Goal: Task Accomplishment & Management: Manage account settings

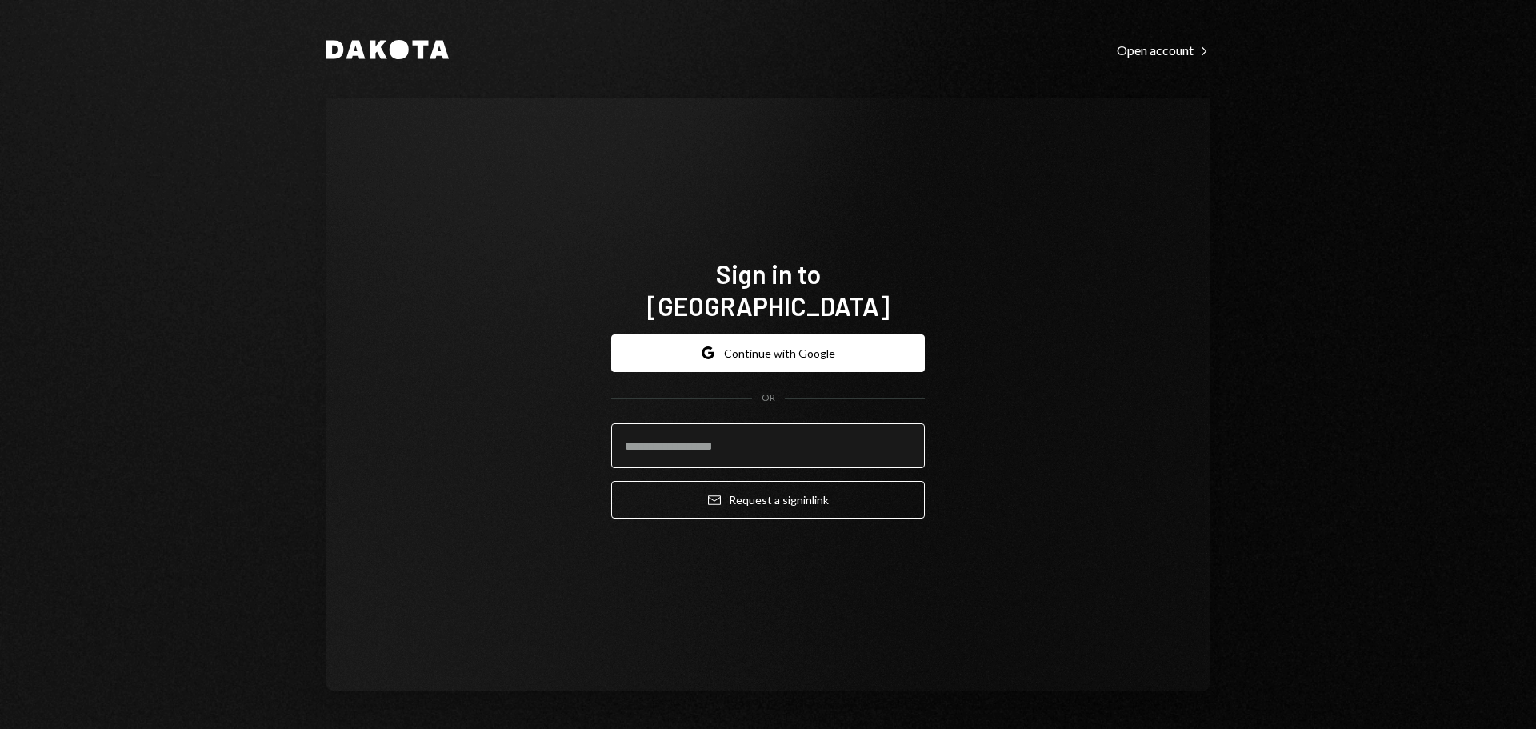
click at [709, 438] on input "email" at bounding box center [768, 445] width 314 height 45
click at [747, 350] on button "Google Continue with Google" at bounding box center [768, 353] width 314 height 38
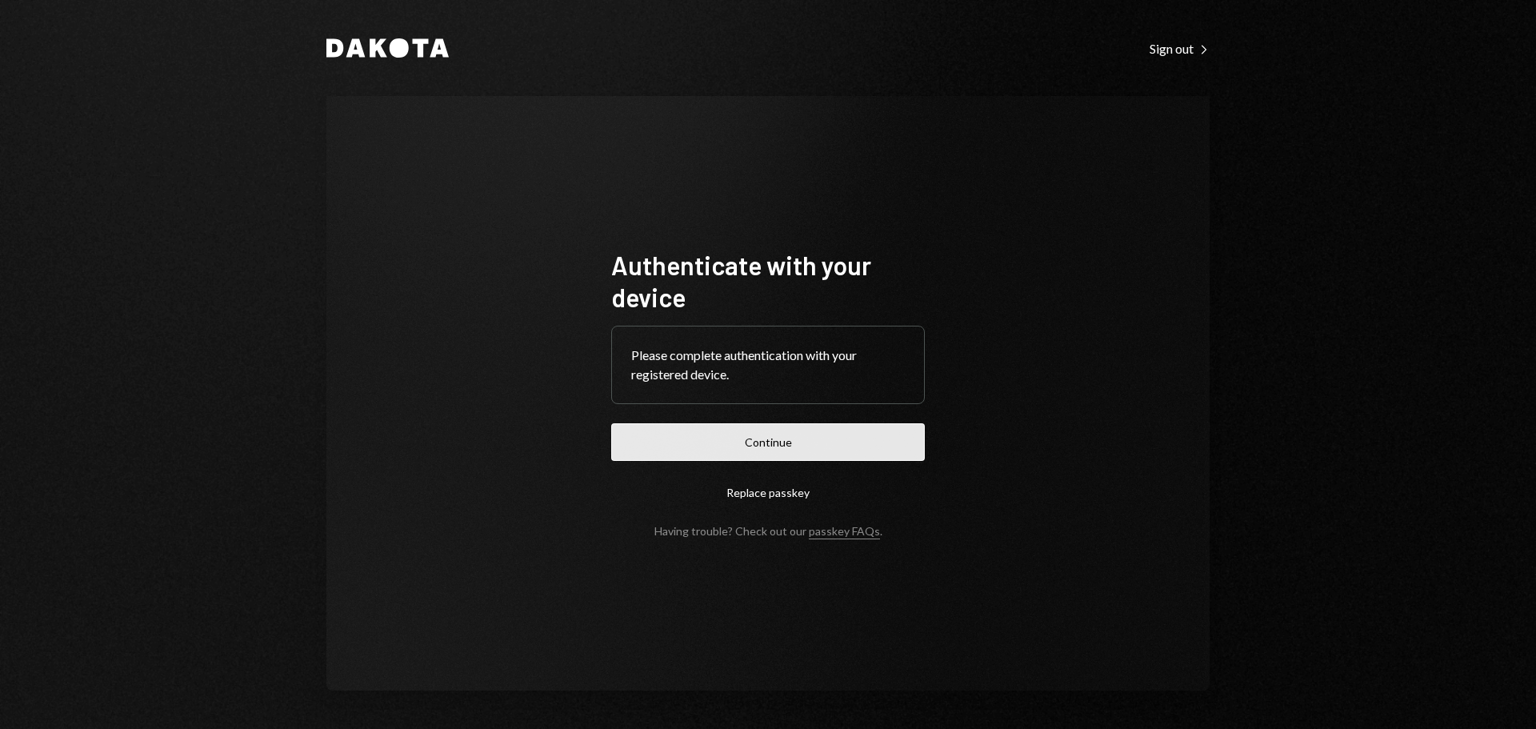
click at [769, 439] on button "Continue" at bounding box center [768, 442] width 314 height 38
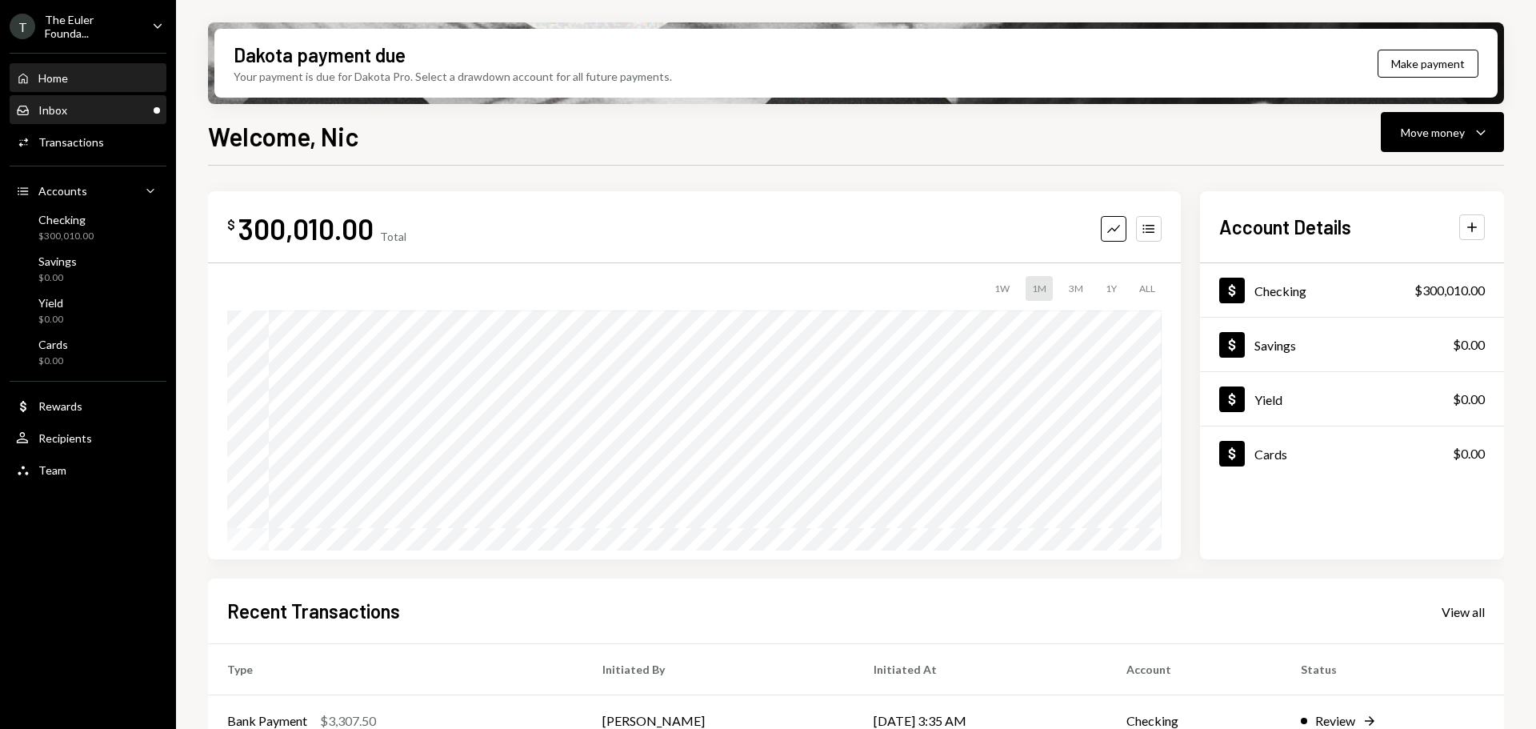
click at [97, 103] on div "Inbox Inbox" at bounding box center [88, 110] width 144 height 14
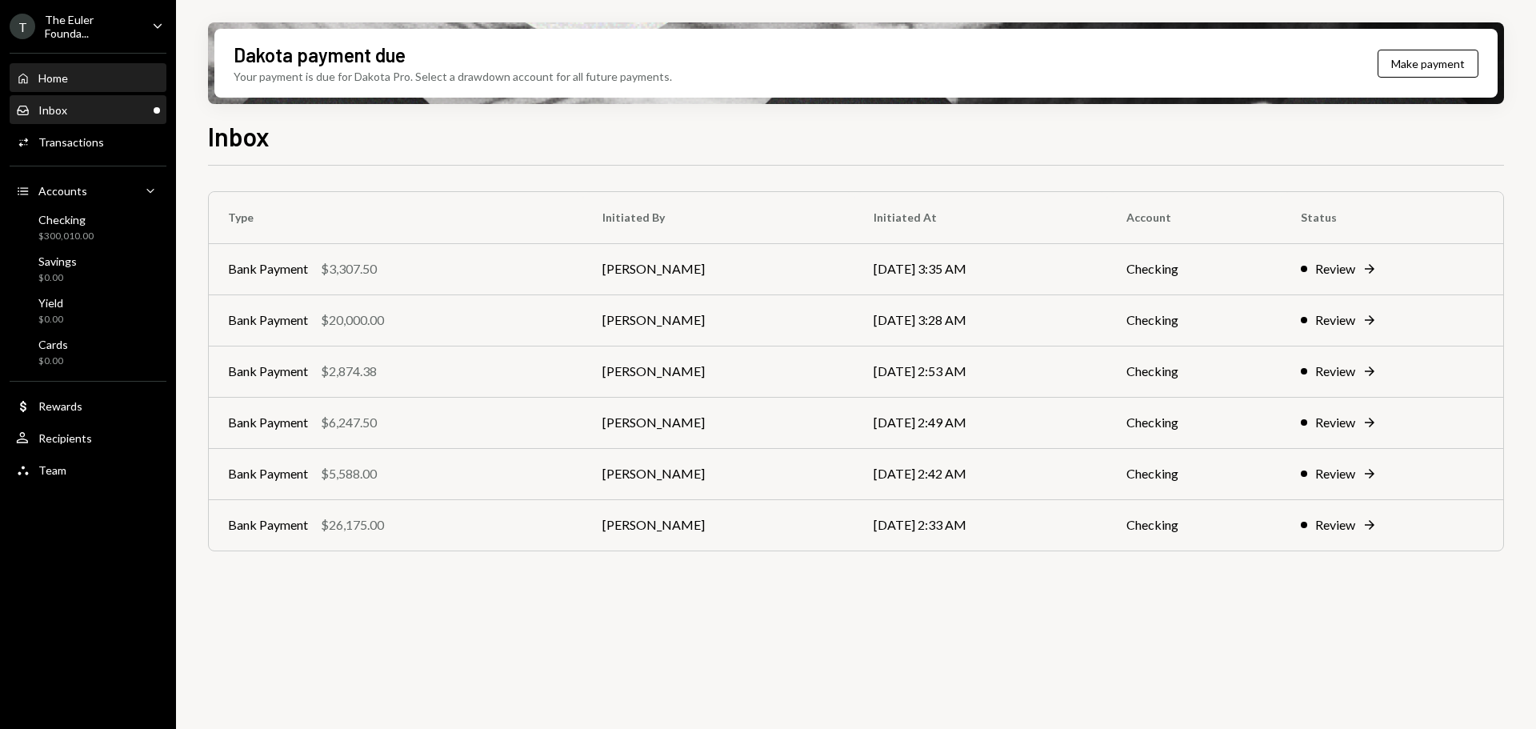
click at [70, 86] on div "Home Home" at bounding box center [88, 78] width 144 height 27
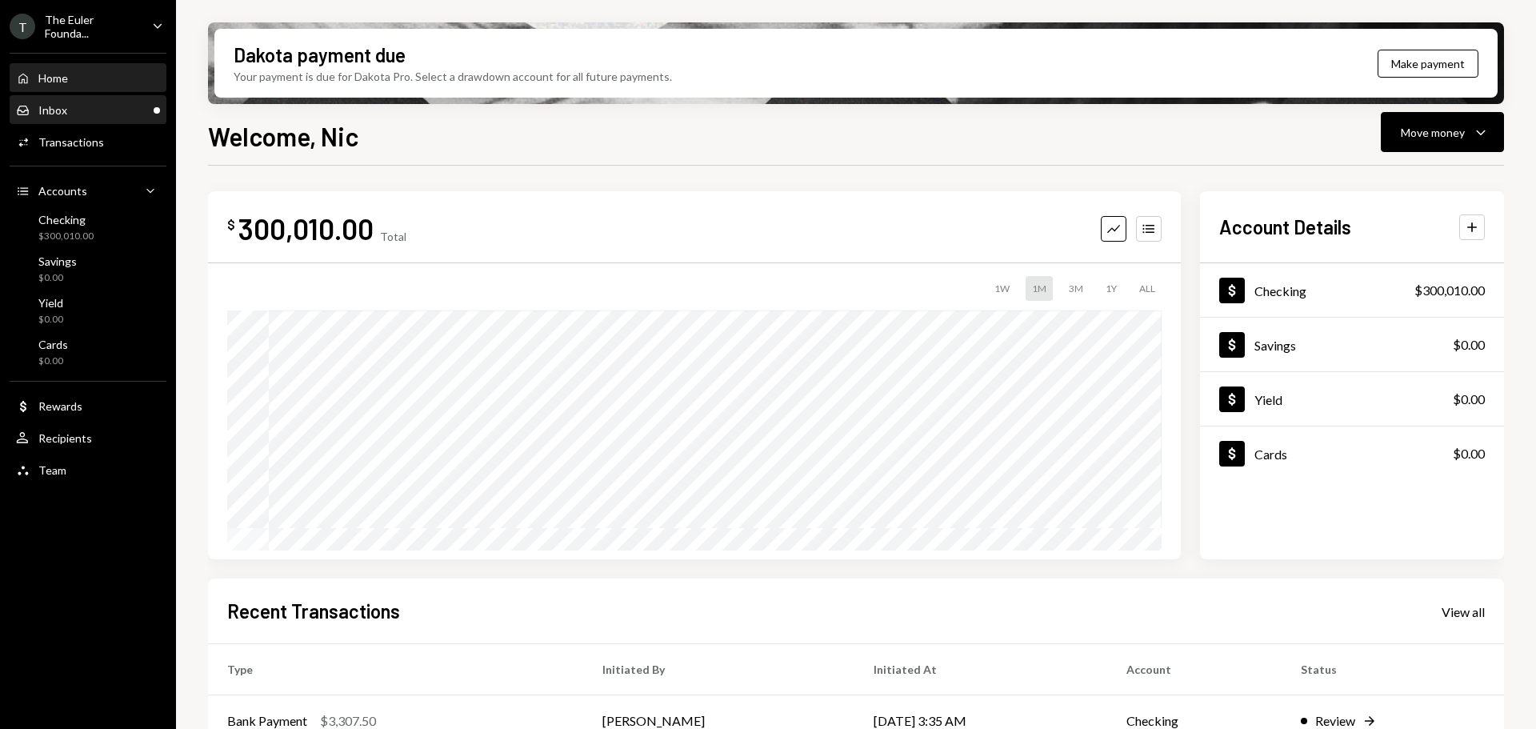
click at [74, 103] on div "Inbox Inbox" at bounding box center [88, 110] width 144 height 14
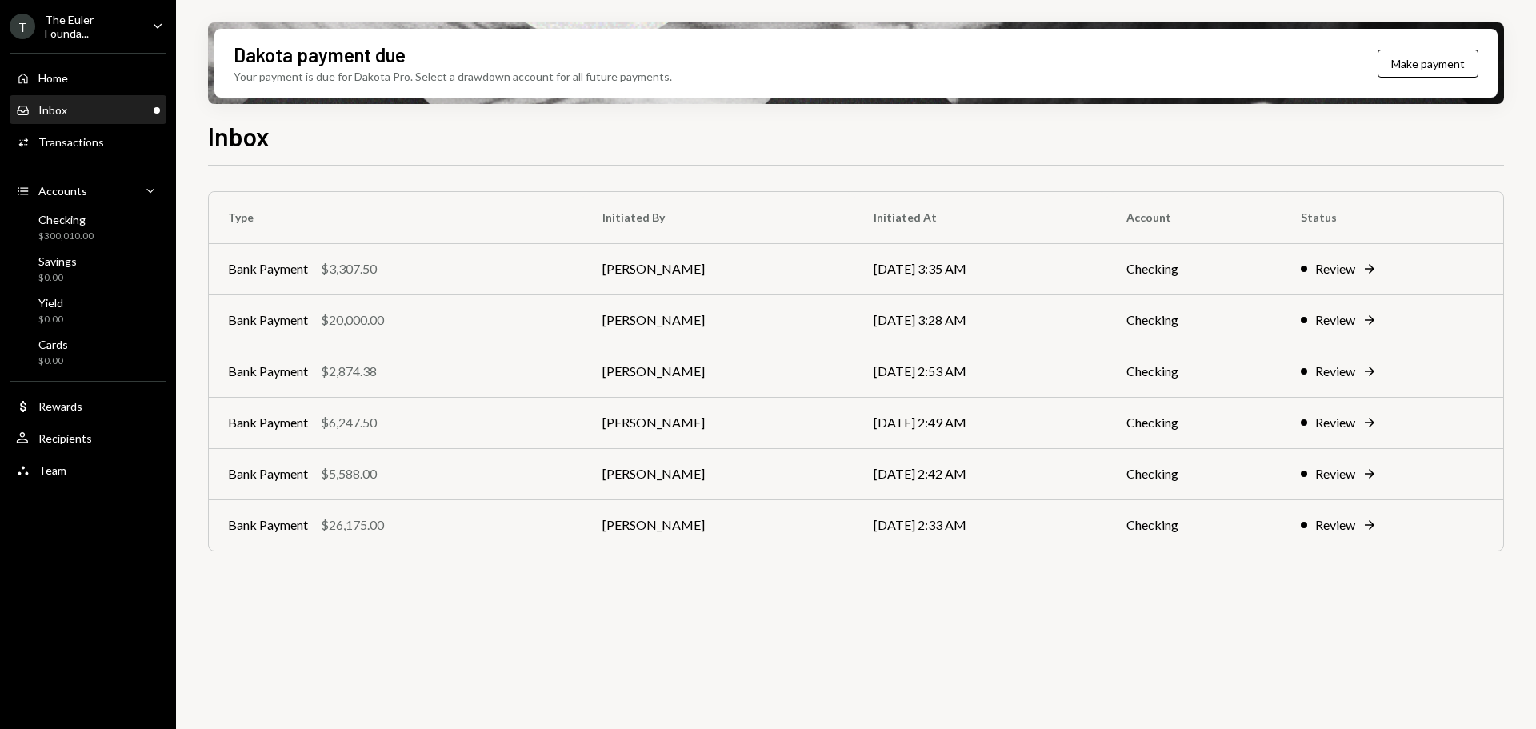
click at [110, 26] on div "The Euler Founda..." at bounding box center [92, 26] width 94 height 27
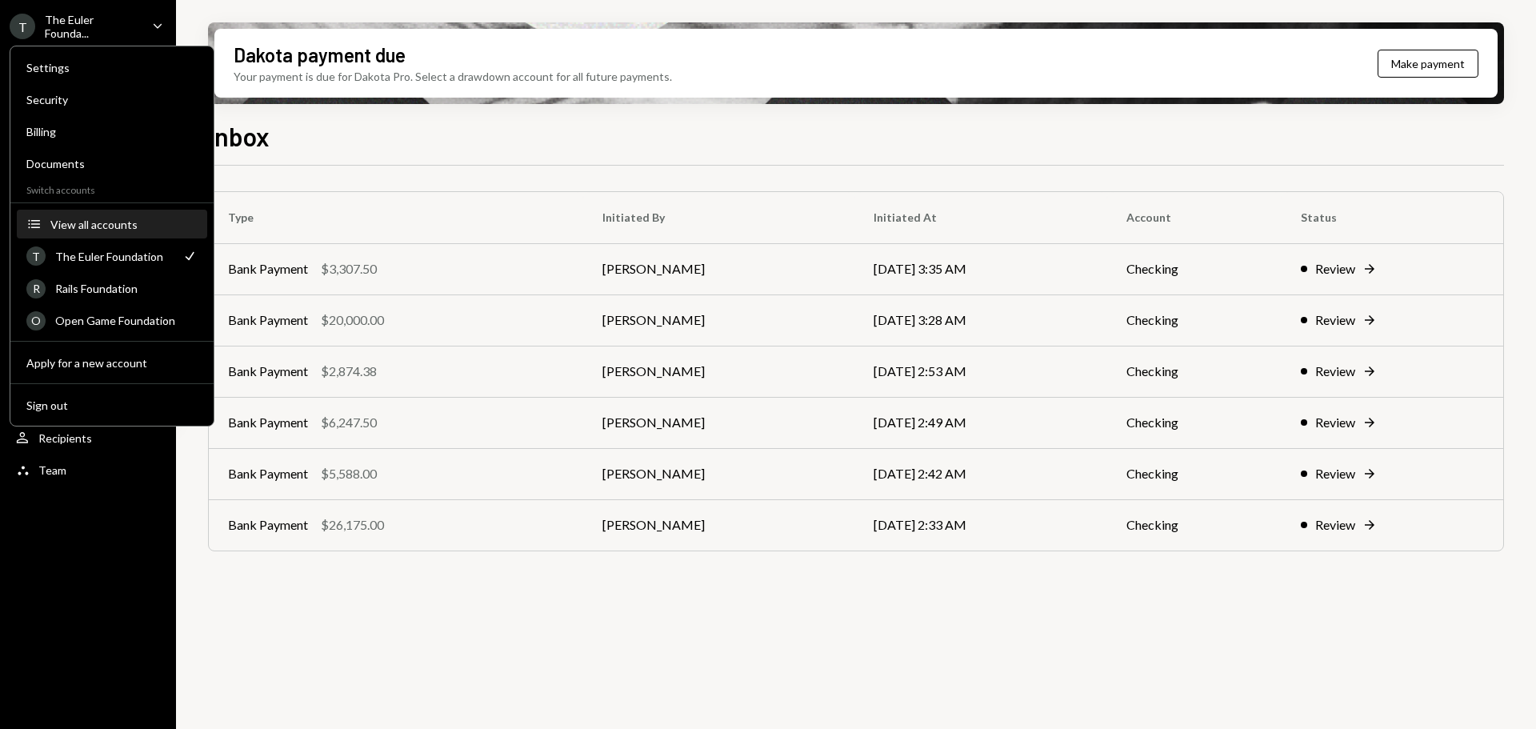
click at [80, 237] on button "Accounts View all accounts" at bounding box center [112, 224] width 190 height 29
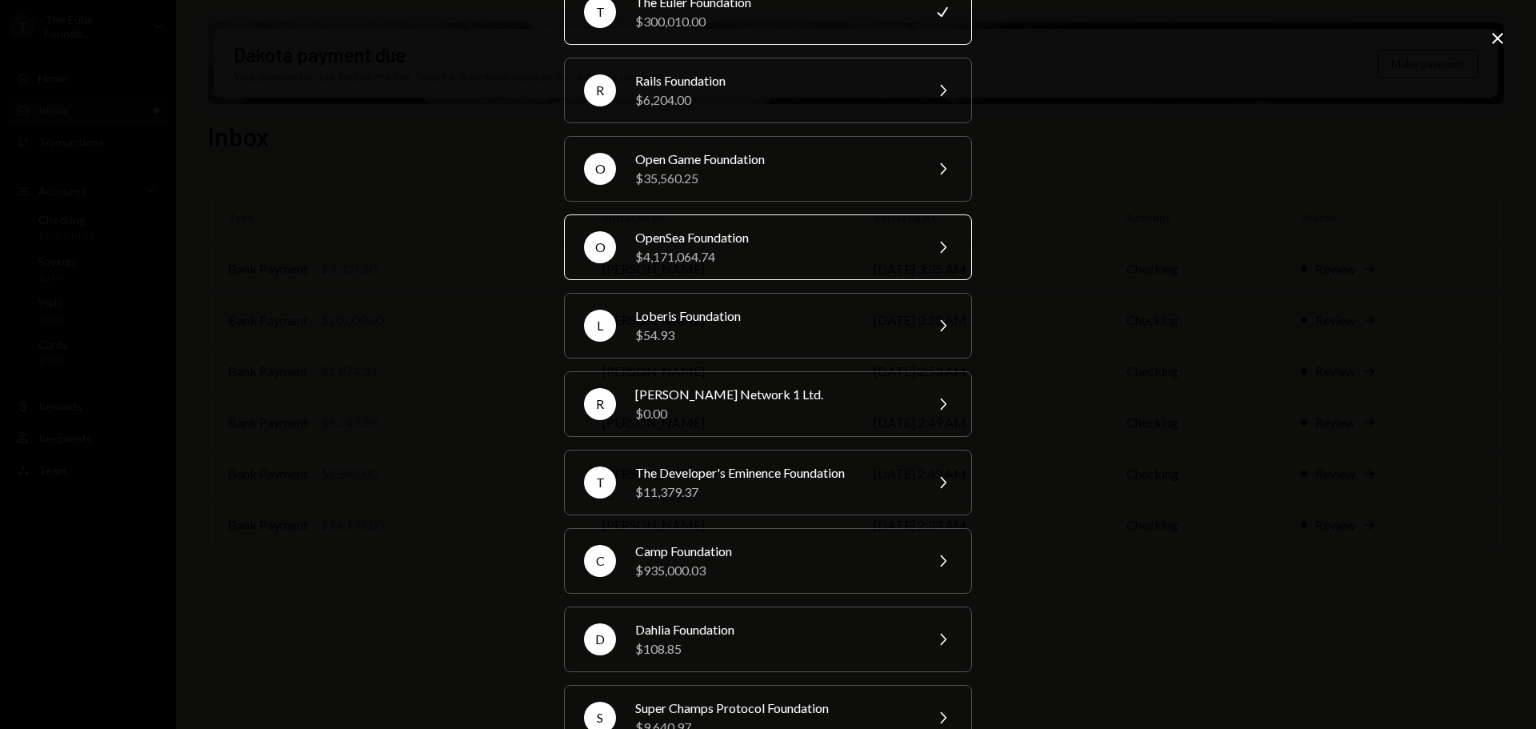
scroll to position [136, 0]
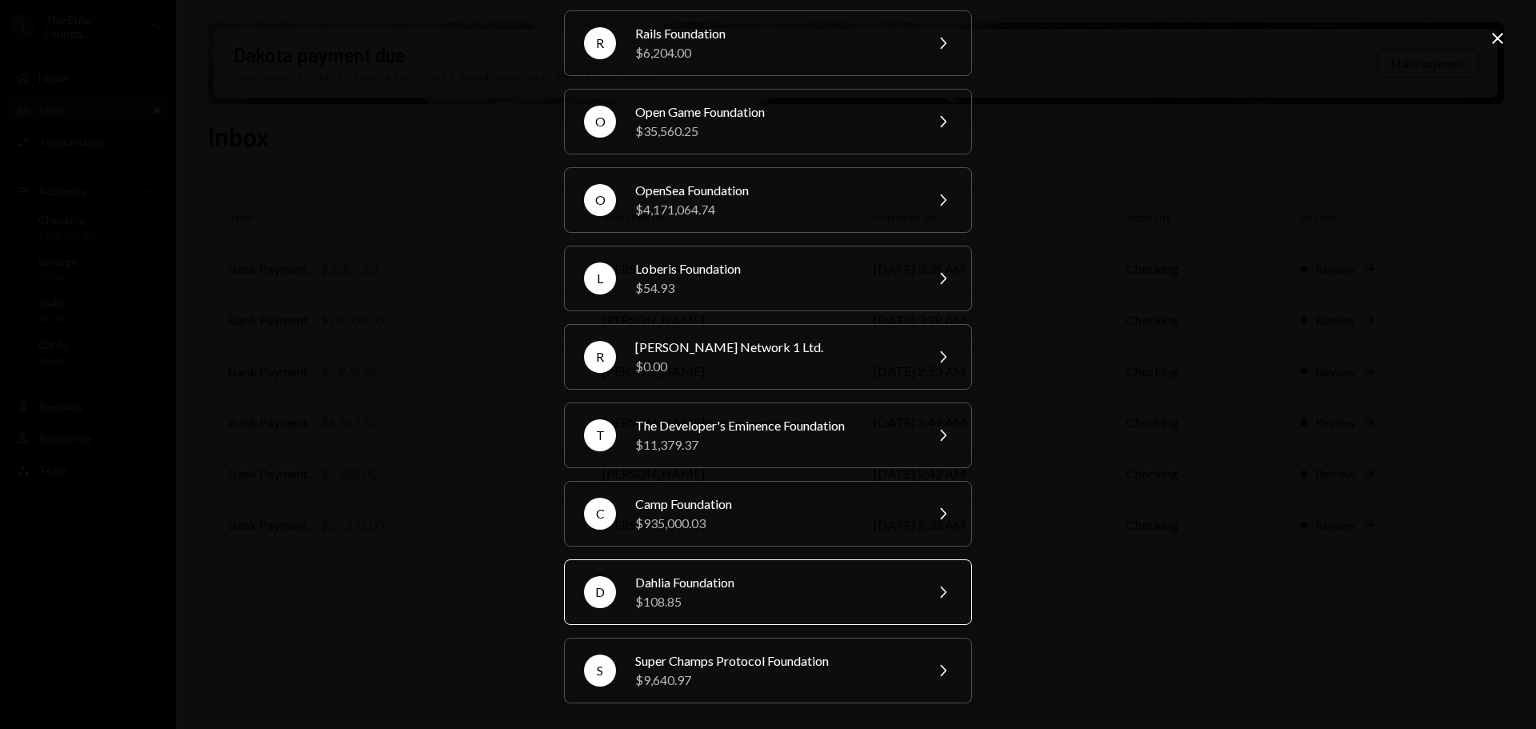
click at [728, 599] on div "$108.85" at bounding box center [774, 601] width 278 height 19
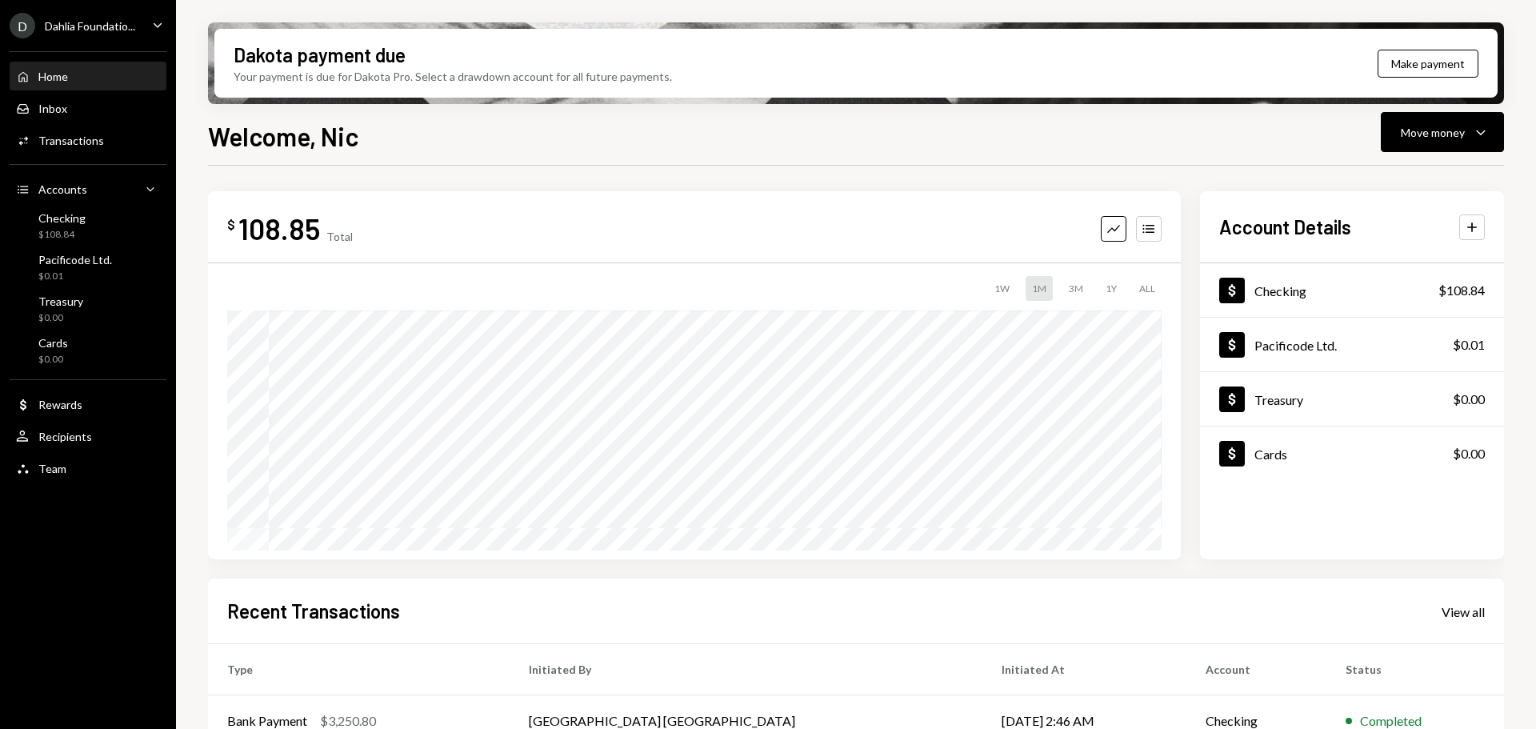
click at [155, 29] on icon "Caret Down" at bounding box center [158, 25] width 18 height 18
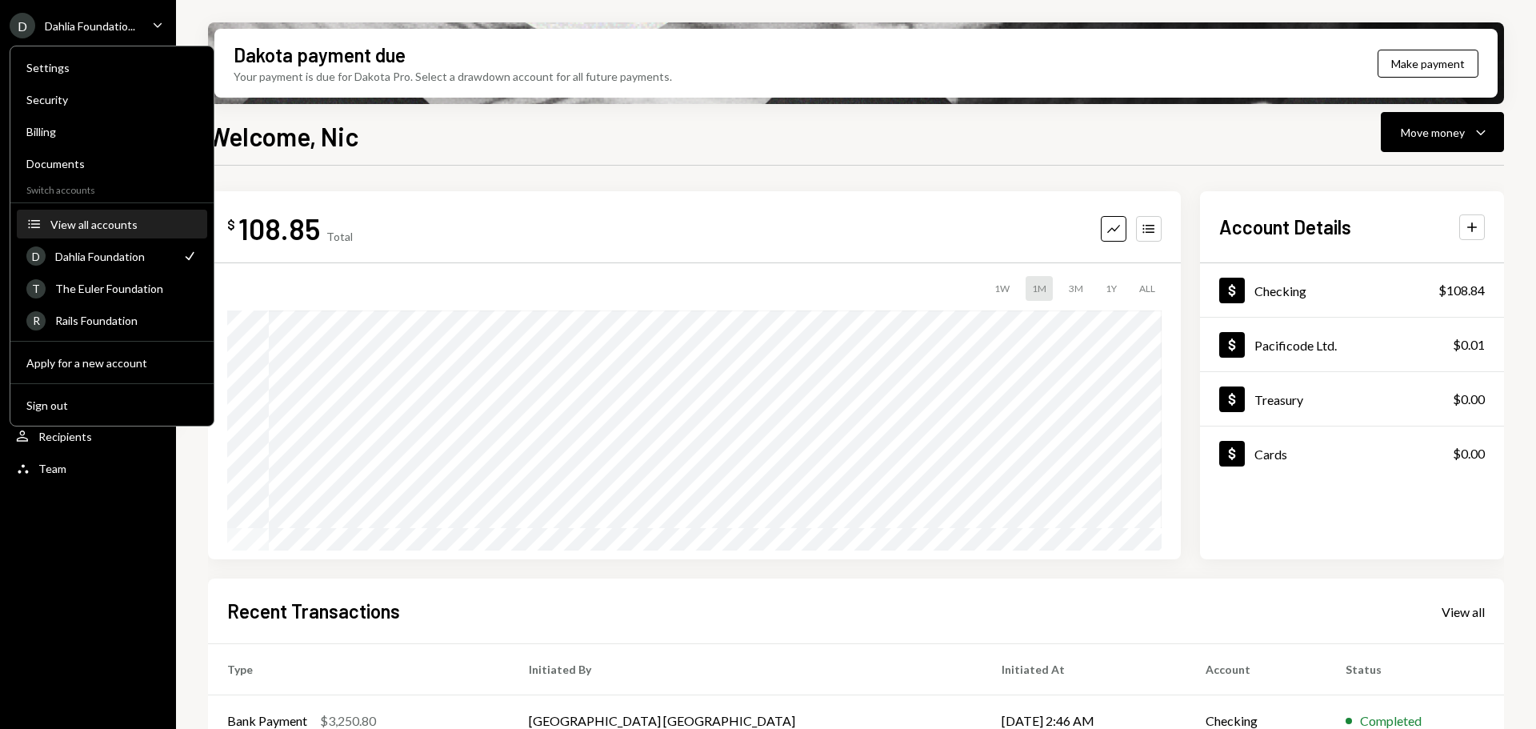
click at [73, 228] on div "View all accounts" at bounding box center [123, 225] width 147 height 14
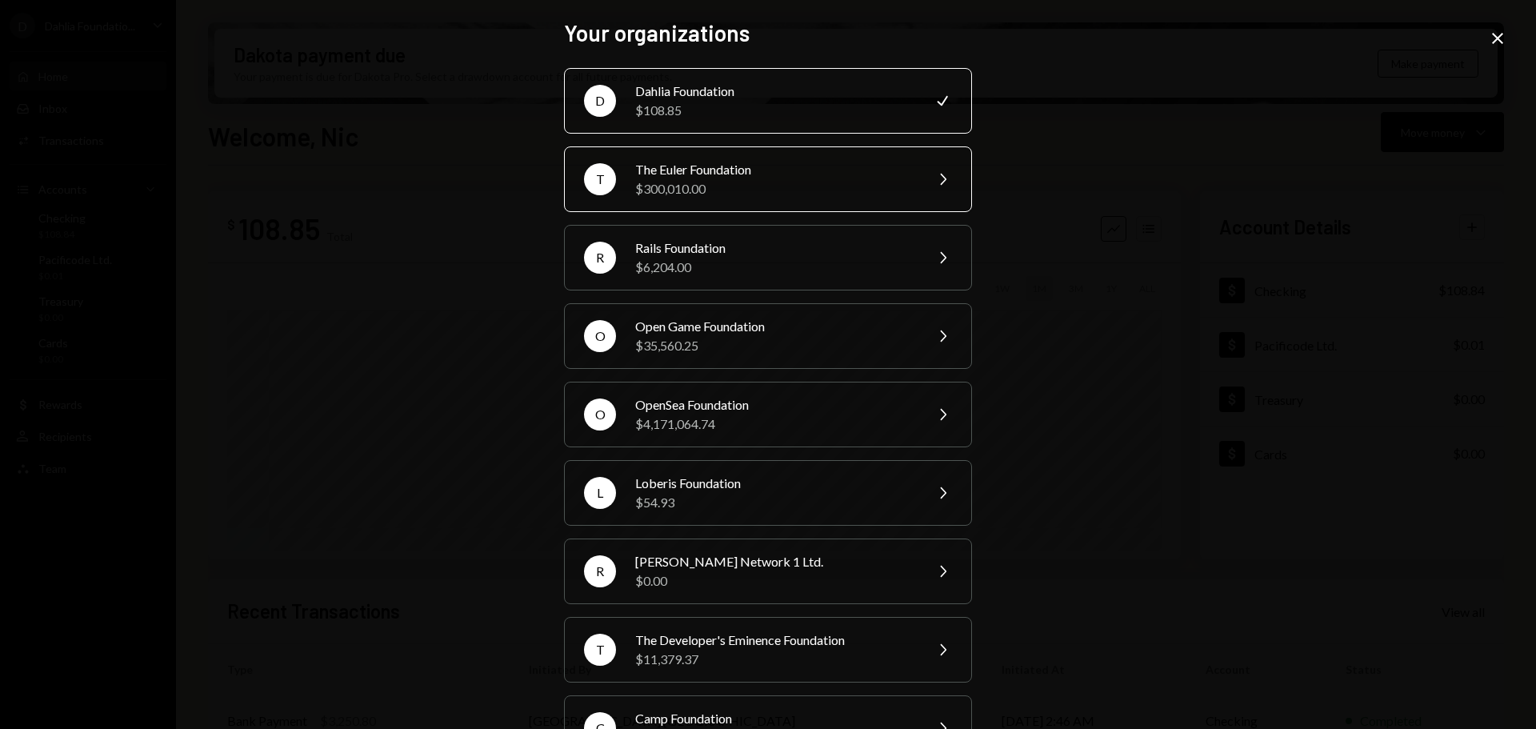
click at [731, 175] on div "The Euler Foundation" at bounding box center [774, 169] width 278 height 19
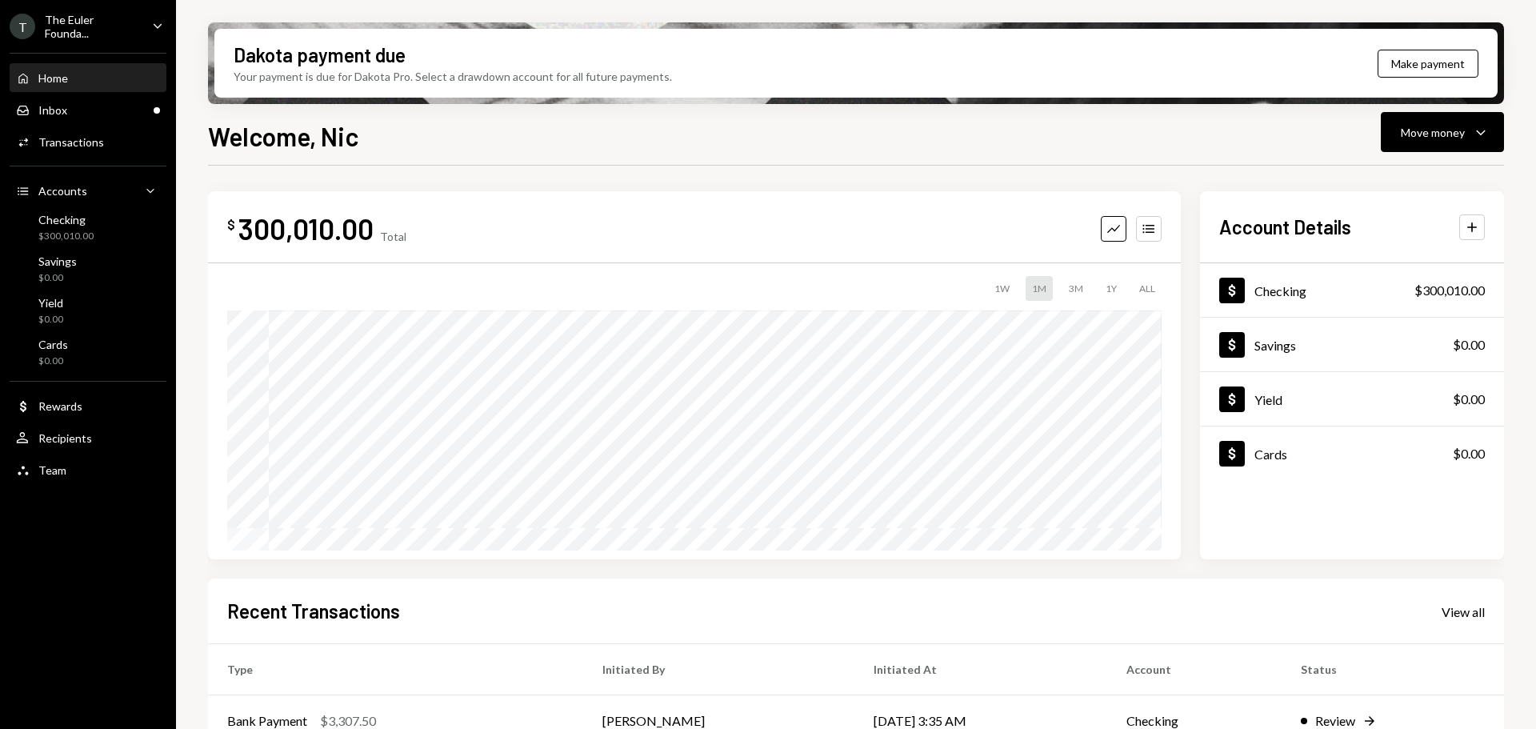
click at [151, 37] on div "T The Euler Founda... Caret Down" at bounding box center [88, 26] width 176 height 27
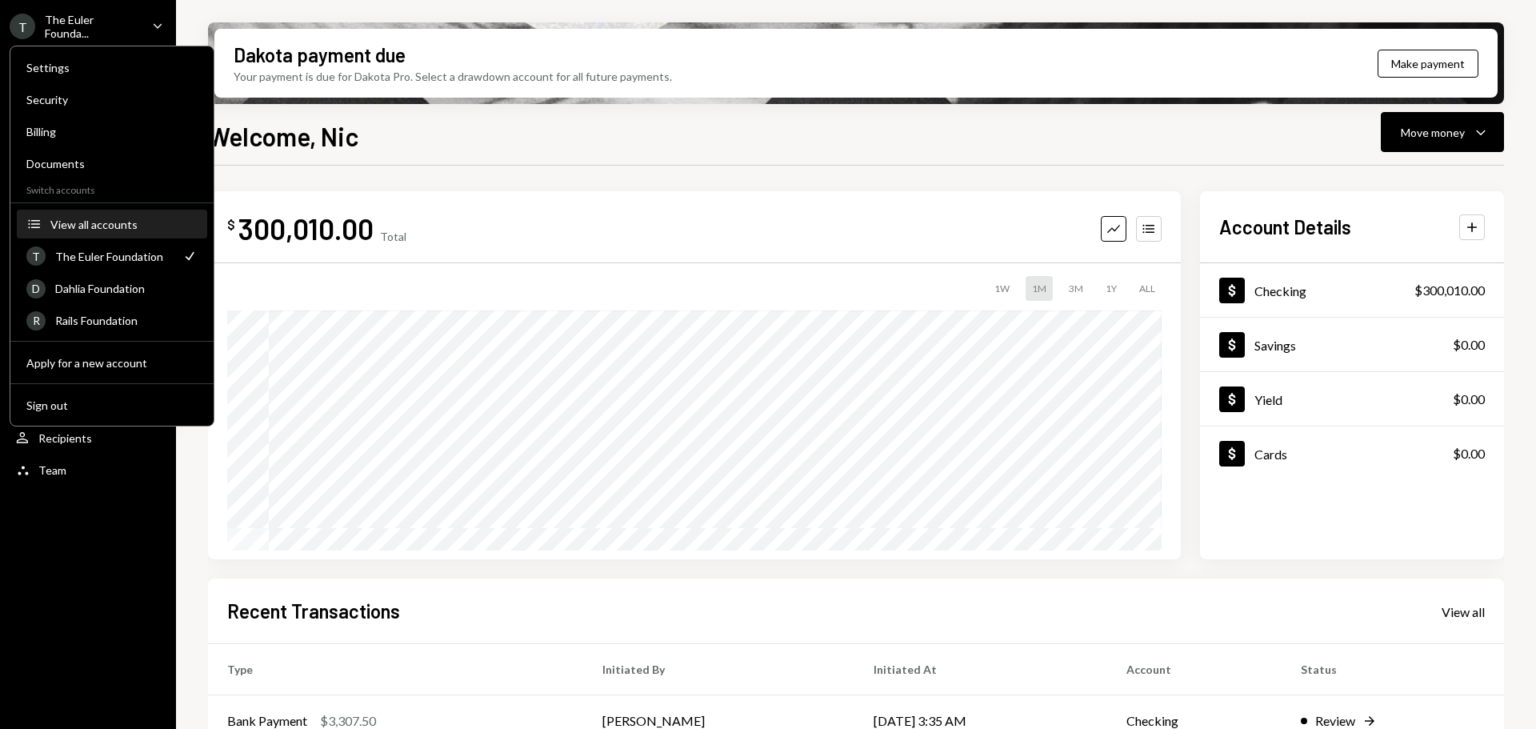
click at [70, 226] on div "View all accounts" at bounding box center [123, 225] width 147 height 14
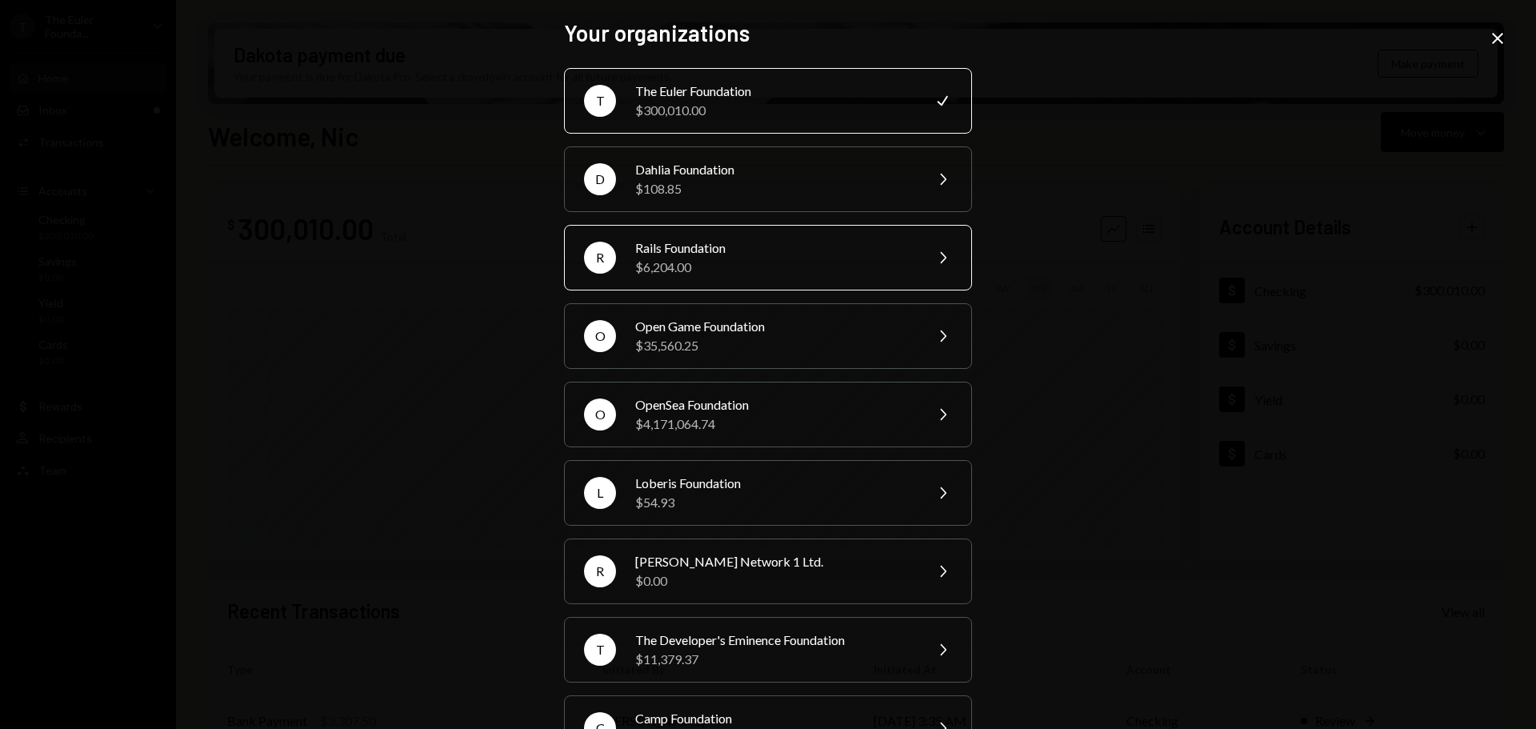
click at [730, 243] on div "Rails Foundation" at bounding box center [774, 247] width 278 height 19
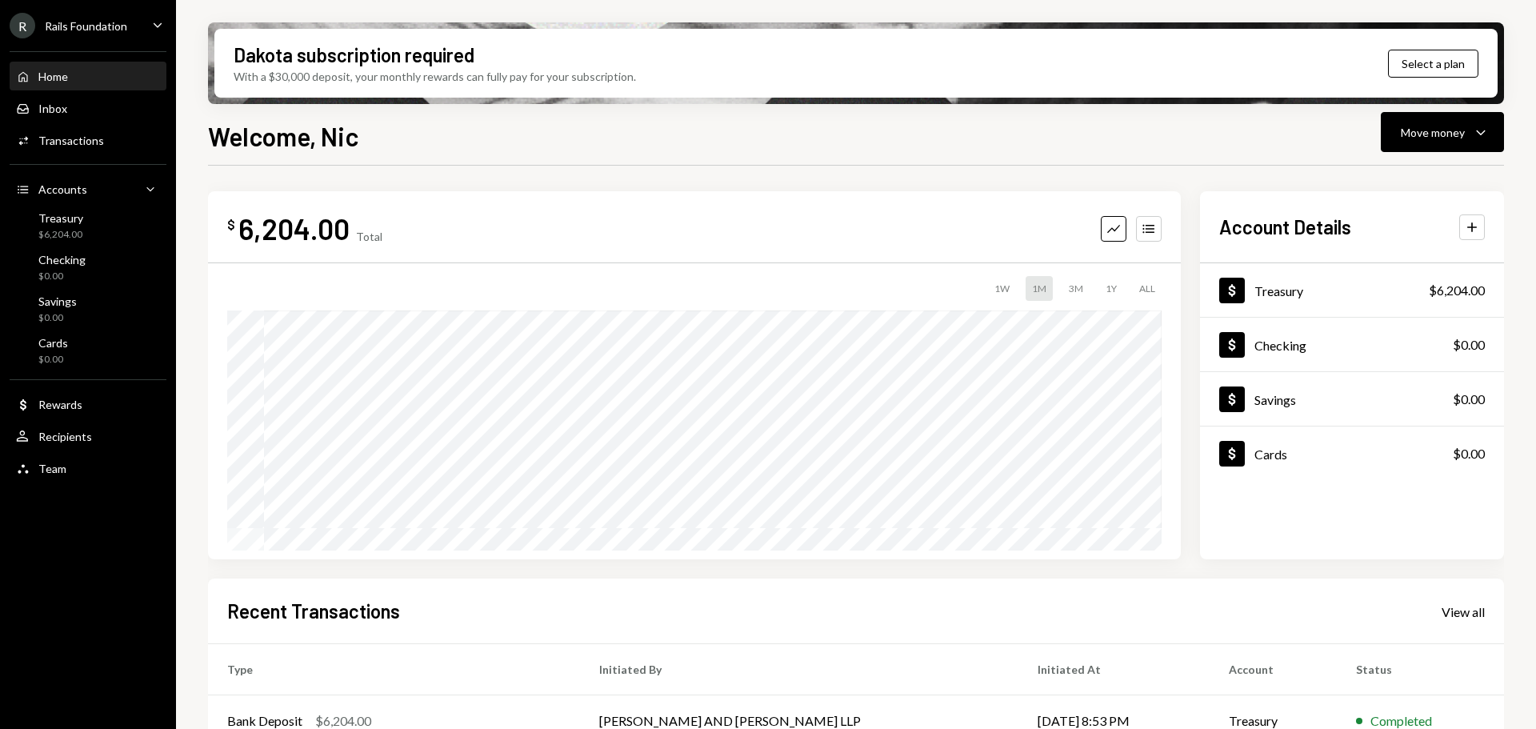
click at [146, 27] on div "R Rails Foundation Caret Down" at bounding box center [88, 26] width 176 height 26
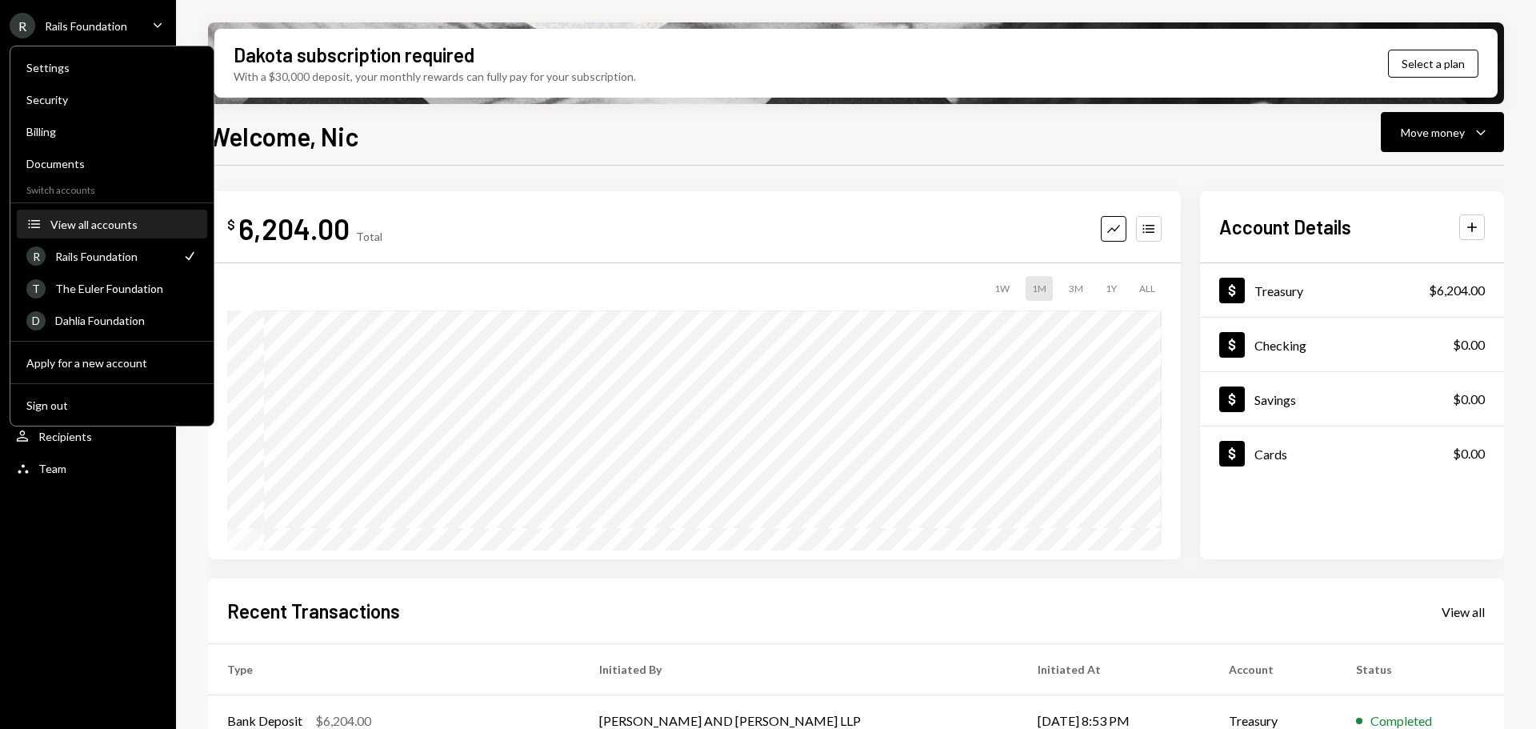
click at [102, 232] on button "Accounts View all accounts" at bounding box center [112, 224] width 190 height 29
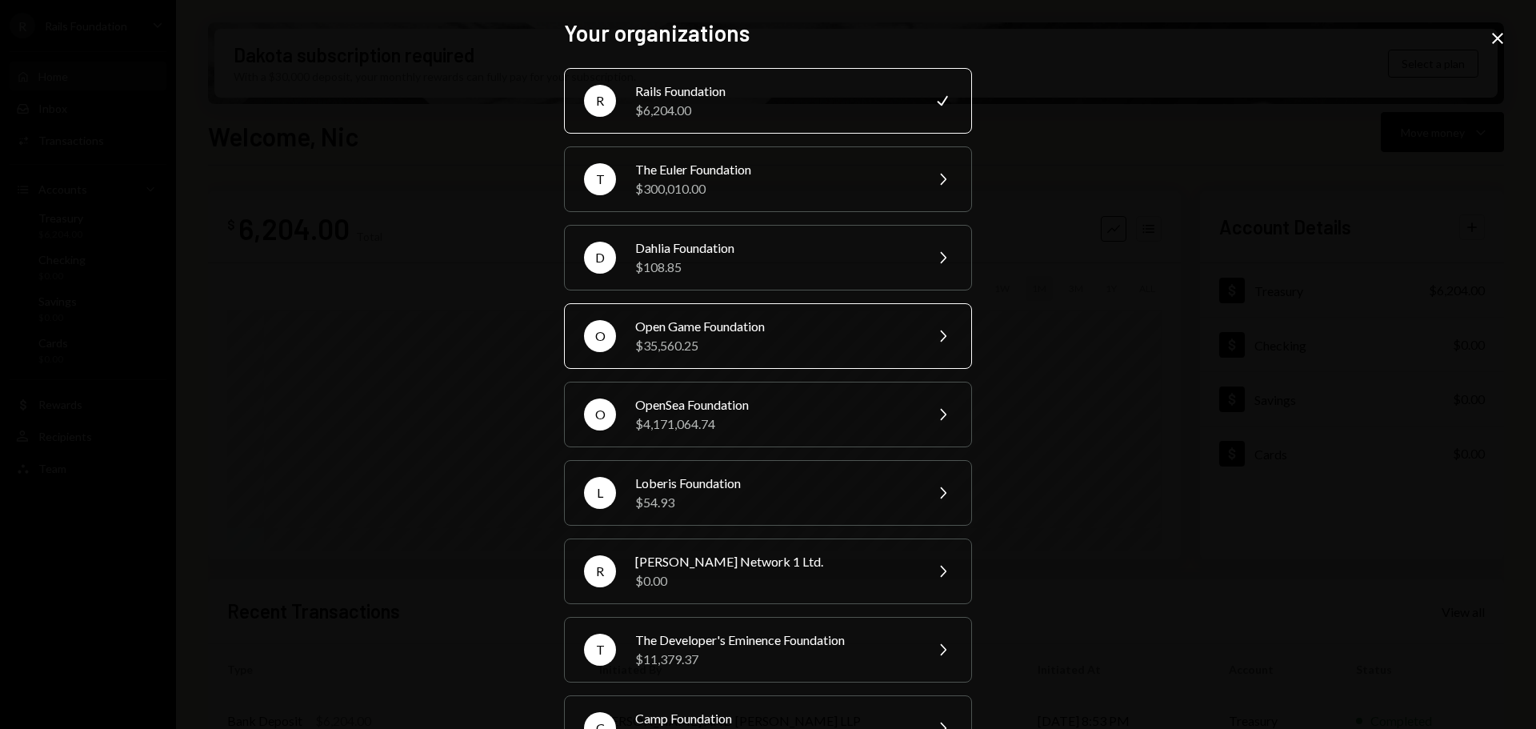
click at [731, 338] on div "$35,560.25" at bounding box center [774, 345] width 278 height 19
